Goal: Find contact information: Find contact information

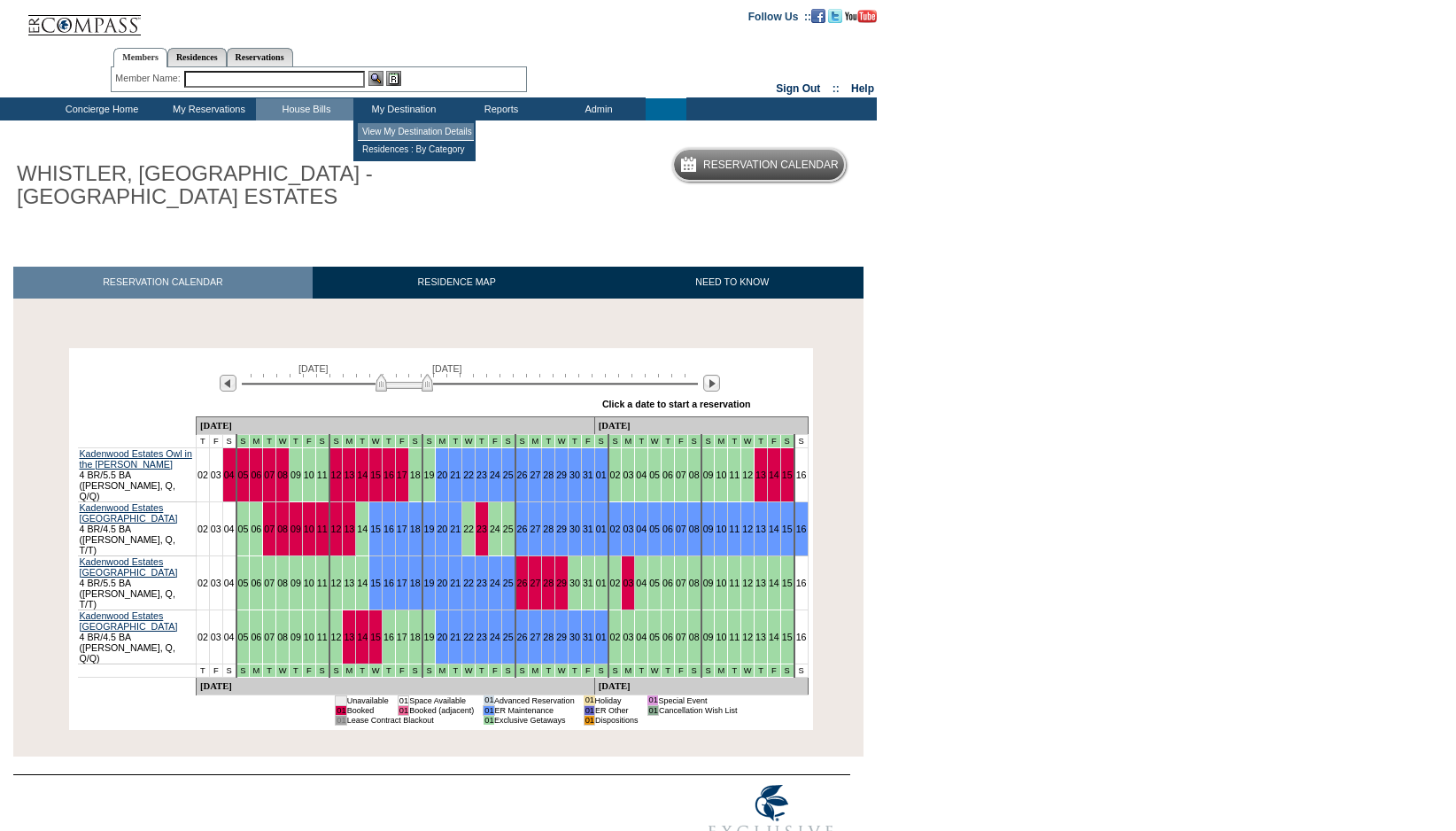
click at [393, 127] on td "View My Destination Details" at bounding box center [416, 131] width 116 height 18
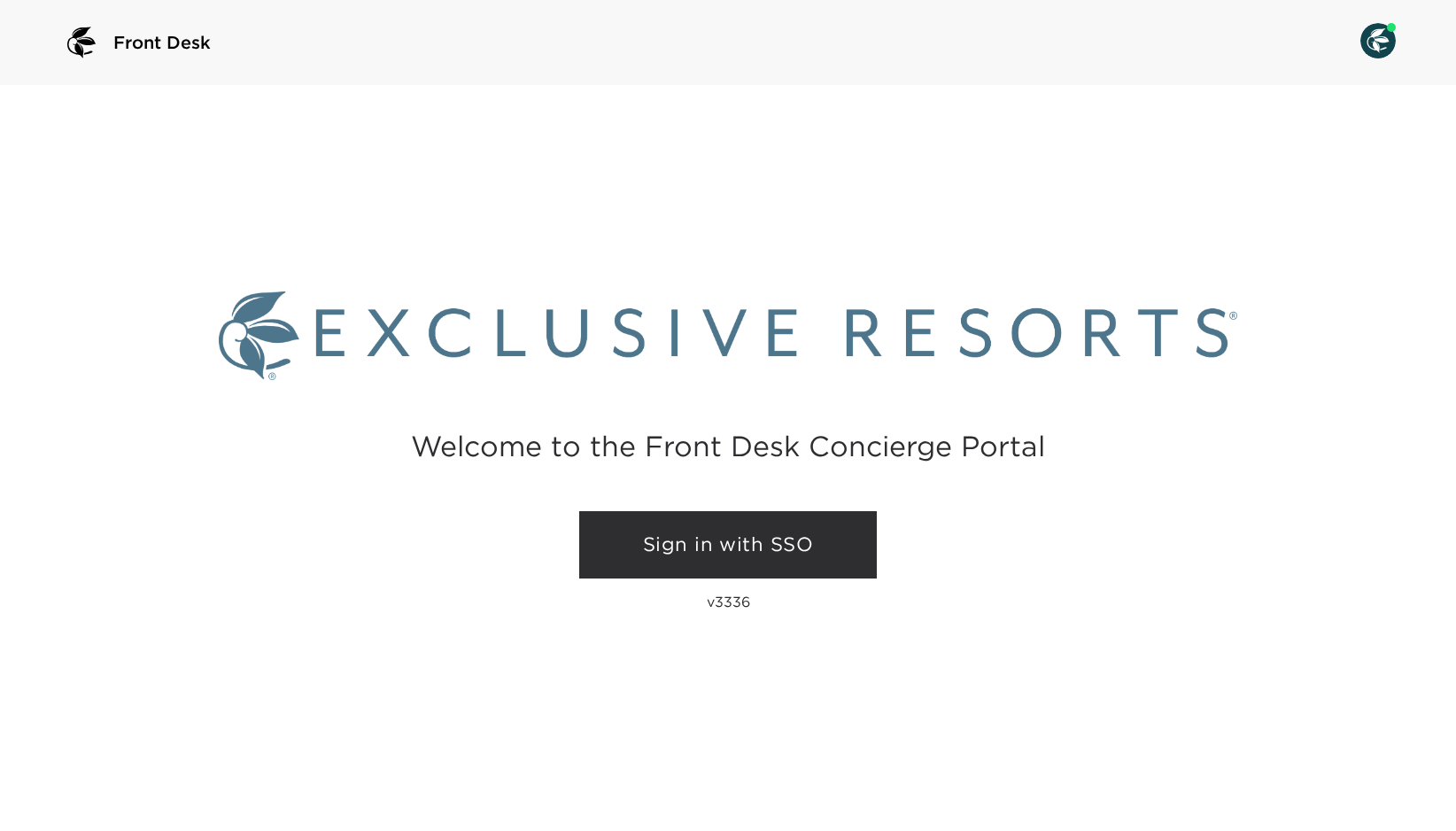
click at [705, 550] on link "Sign in with SSO" at bounding box center [728, 545] width 298 height 67
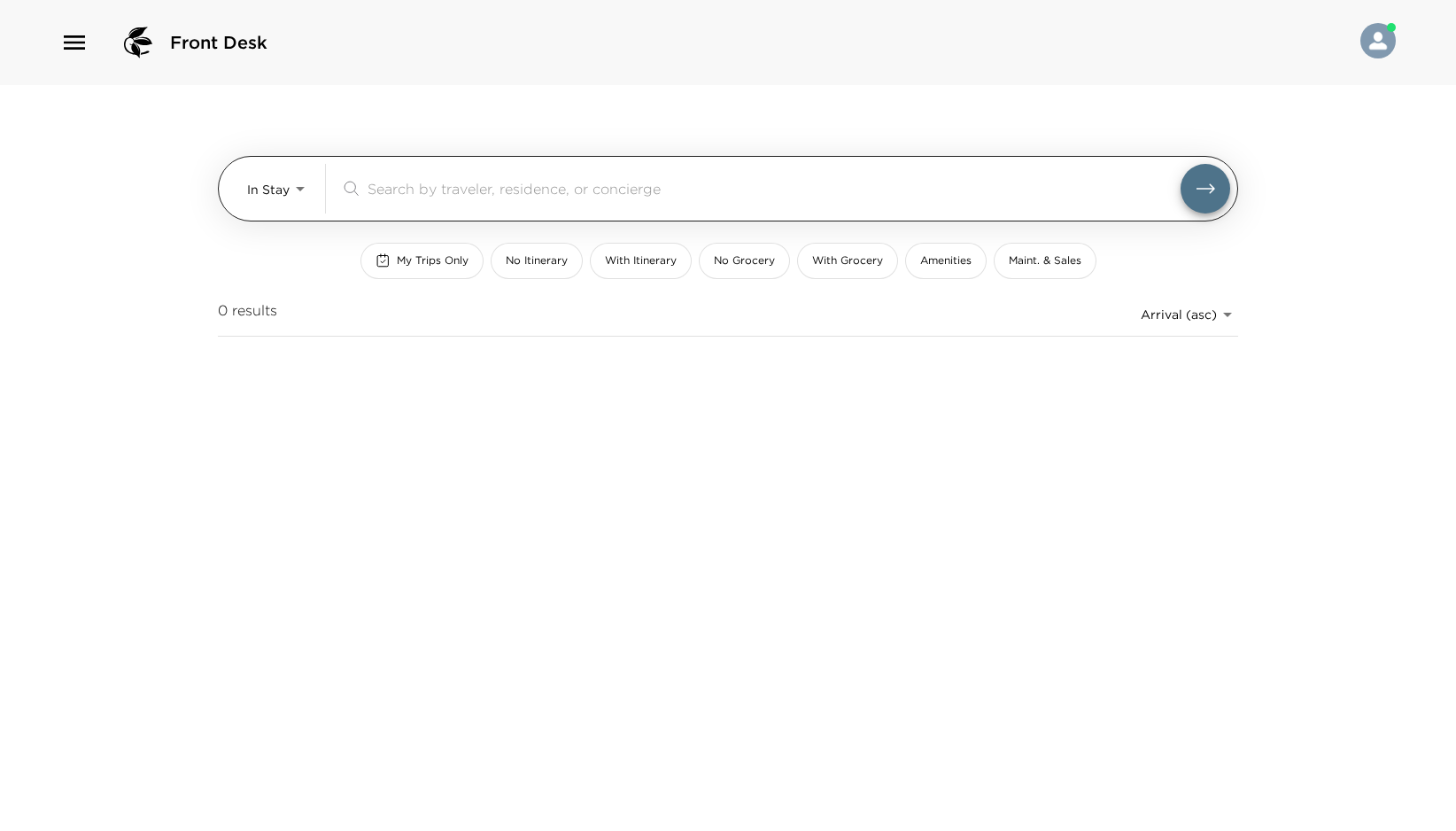
click at [291, 187] on body "Front Desk In Stay In-Stay ​ My Trips Only No Itinerary With Itinerary No Groce…" at bounding box center [728, 415] width 1456 height 831
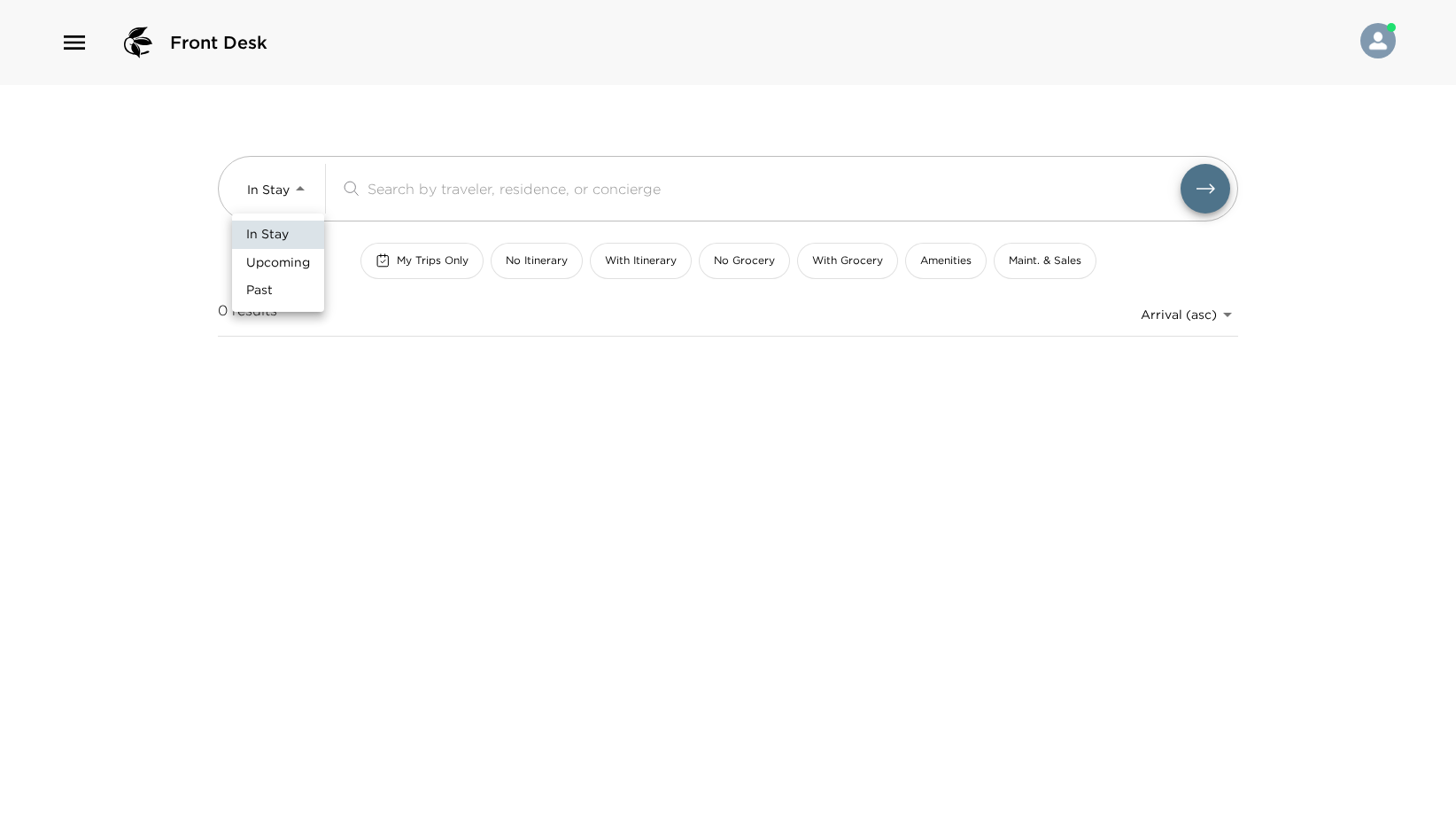
click at [275, 267] on span "Upcoming" at bounding box center [278, 263] width 64 height 18
type input "Upcoming"
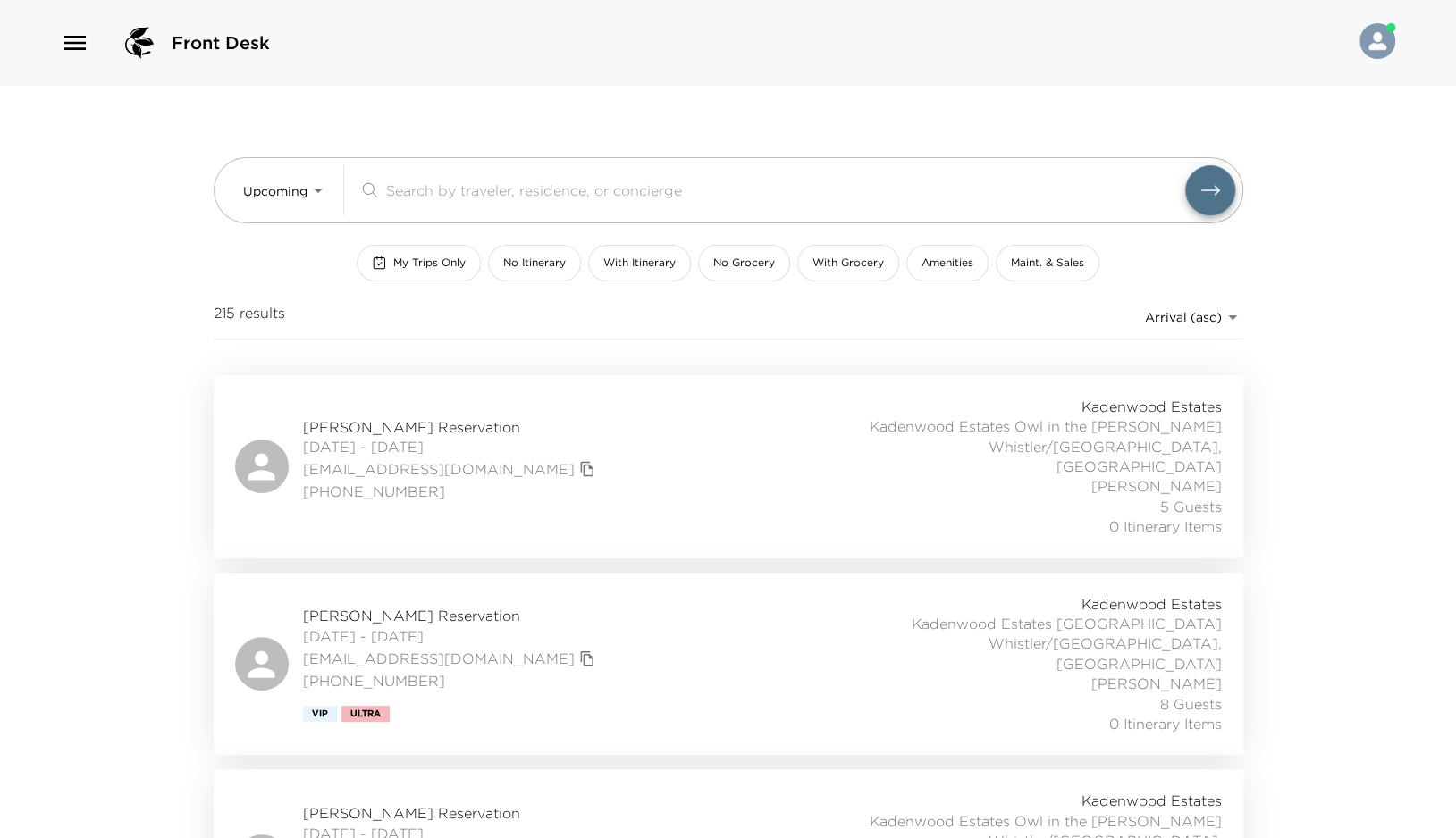
click at [411, 419] on span "Douglas Smith Reservation" at bounding box center [452, 427] width 297 height 20
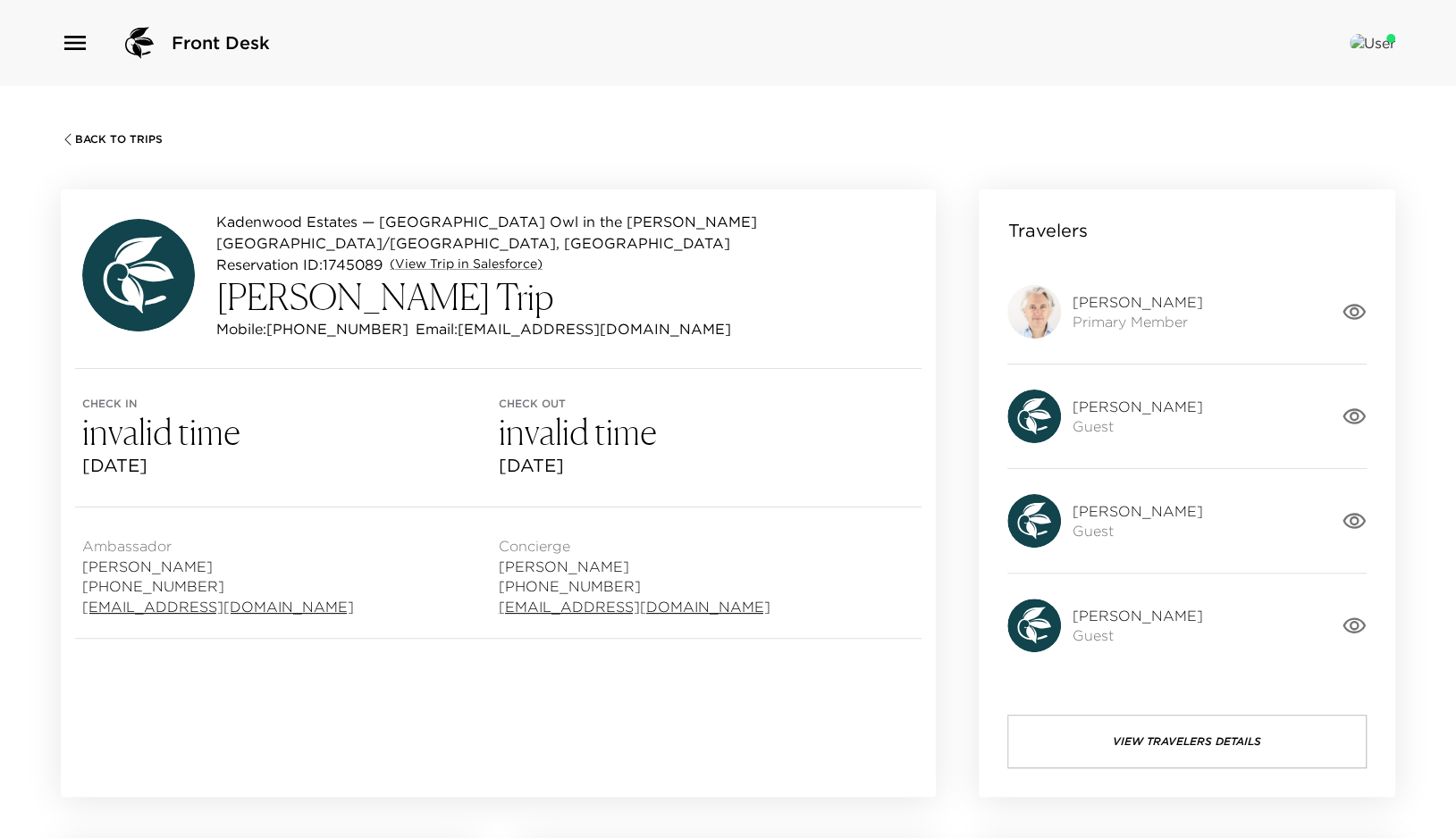
click at [431, 318] on p "Email: [EMAIL_ADDRESS][DOMAIN_NAME]" at bounding box center [574, 329] width 316 height 22
drag, startPoint x: 433, startPoint y: 314, endPoint x: 576, endPoint y: 332, distance: 144.1
click at [576, 332] on div "Kadenwood Estates — [GEOGRAPHIC_DATA] Owl in the [PERSON_NAME][GEOGRAPHIC_DATA]…" at bounding box center [498, 279] width 875 height 179
copy p "[EMAIL_ADDRESS][DOMAIN_NAME]"
click at [693, 337] on div "Kadenwood Estates — [GEOGRAPHIC_DATA] Owl in the [PERSON_NAME][GEOGRAPHIC_DATA]…" at bounding box center [498, 279] width 875 height 179
